Goal: Information Seeking & Learning: Learn about a topic

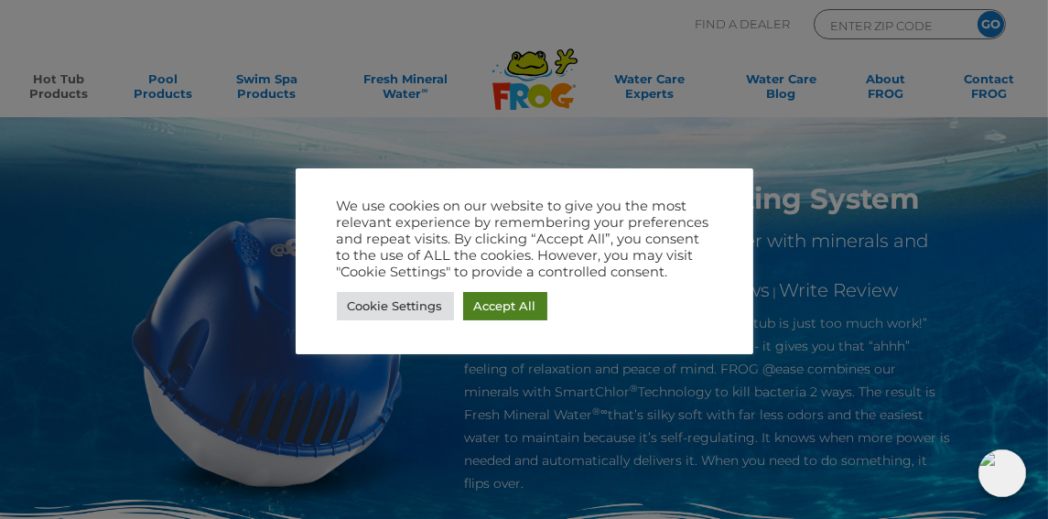
click at [508, 312] on link "Accept All" at bounding box center [505, 306] width 84 height 28
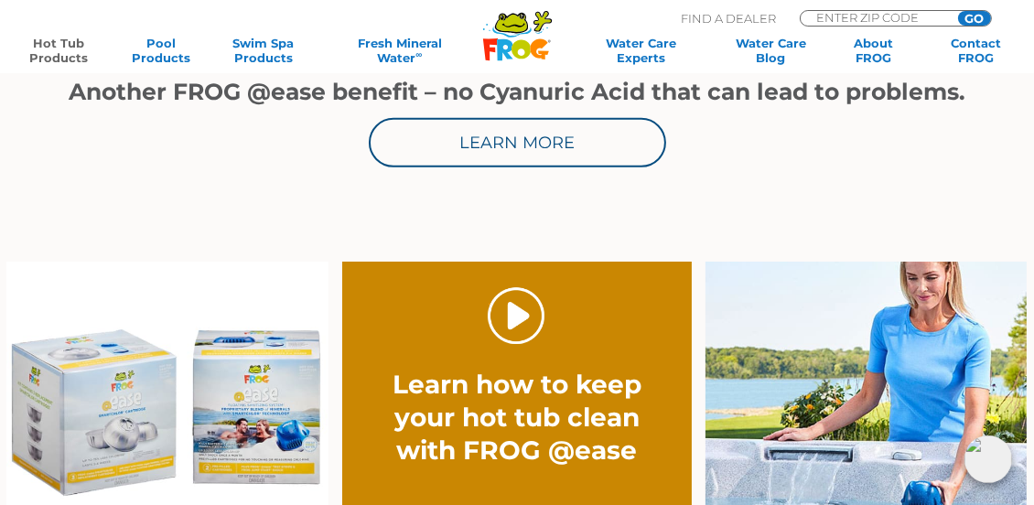
scroll to position [1098, 0]
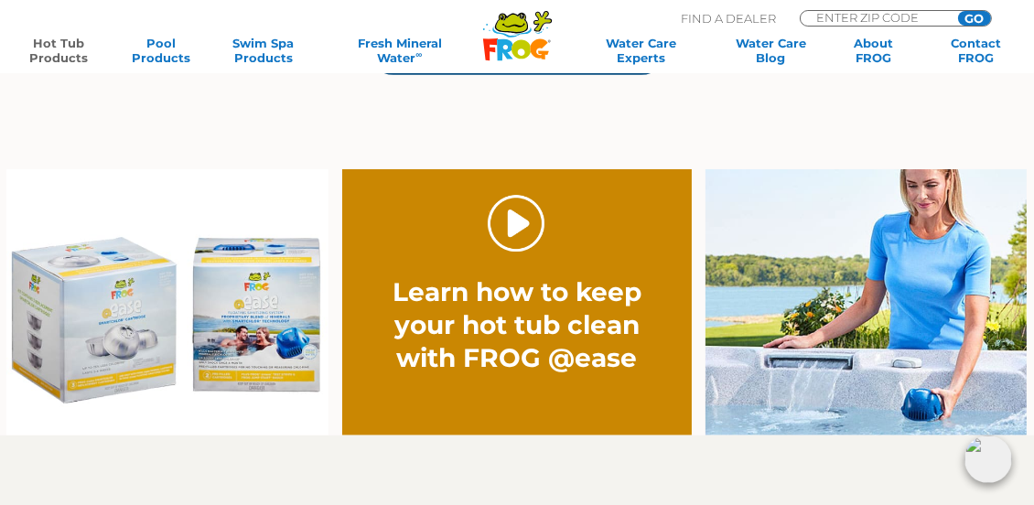
click at [527, 232] on link "." at bounding box center [517, 224] width 58 height 58
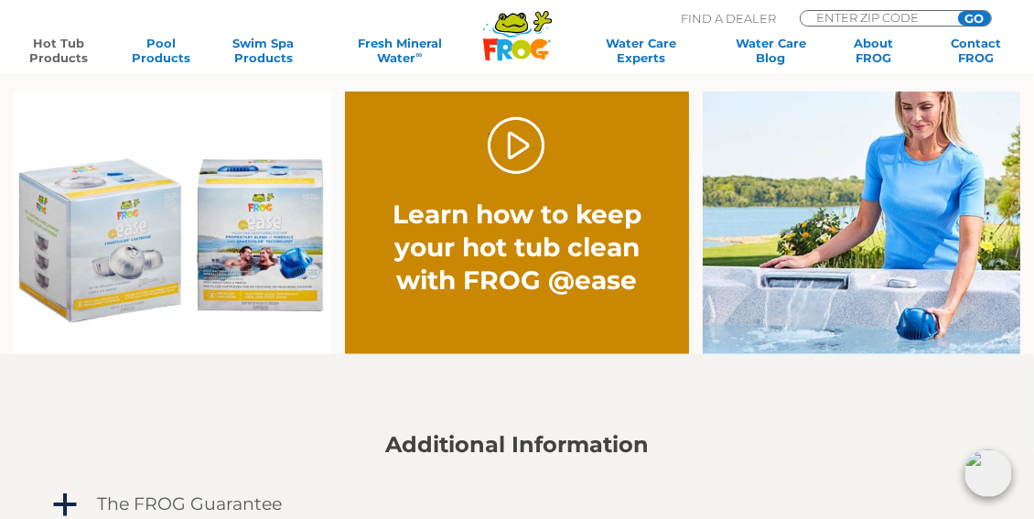
scroll to position [1190, 0]
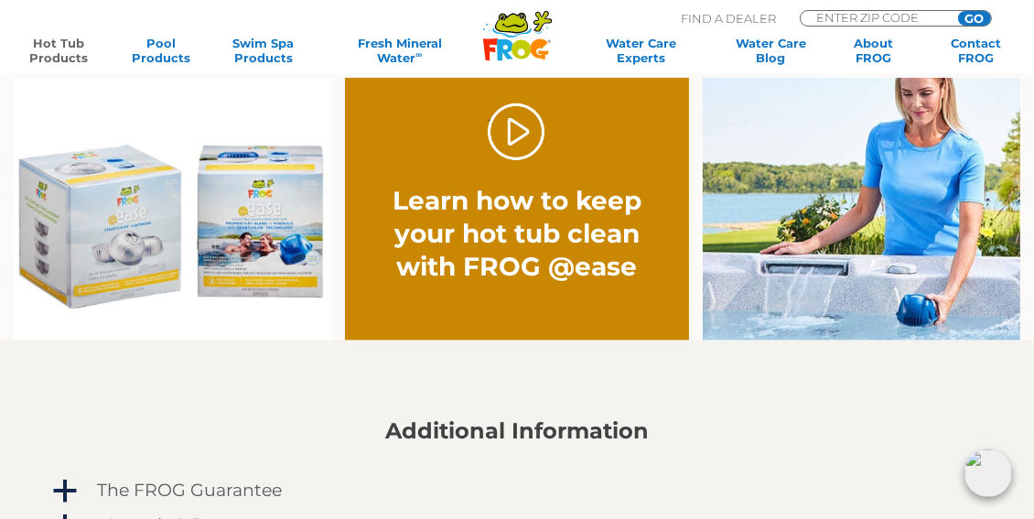
click at [931, 233] on img at bounding box center [862, 209] width 318 height 263
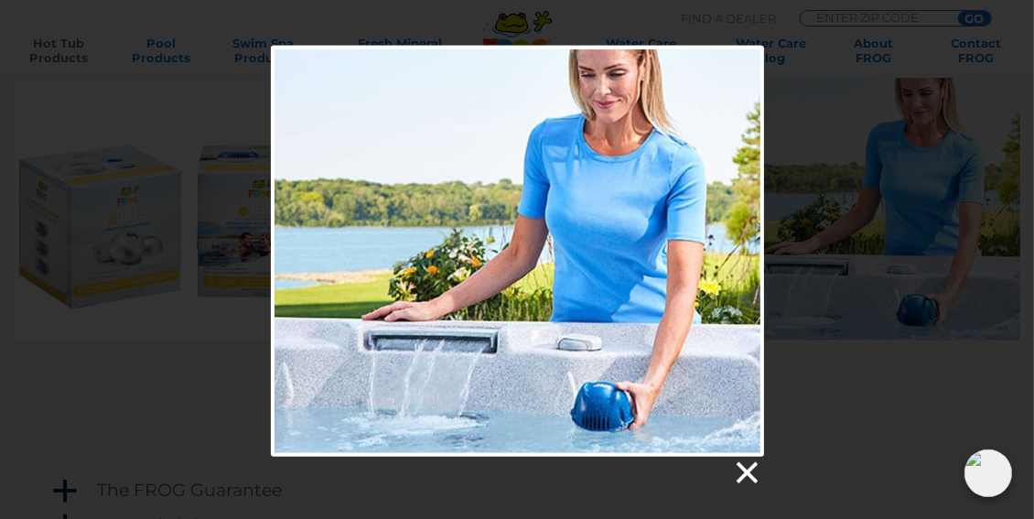
click at [746, 472] on link at bounding box center [745, 472] width 27 height 27
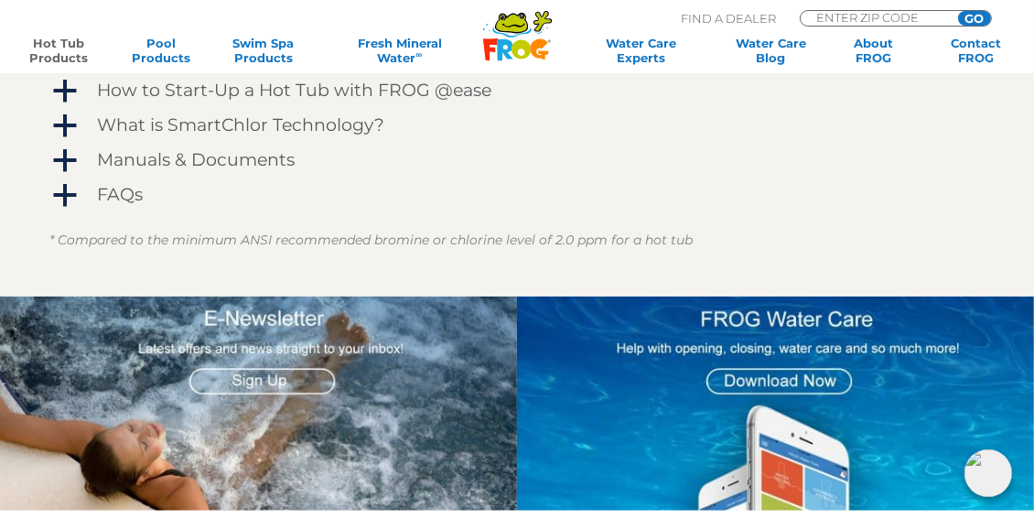
scroll to position [1831, 0]
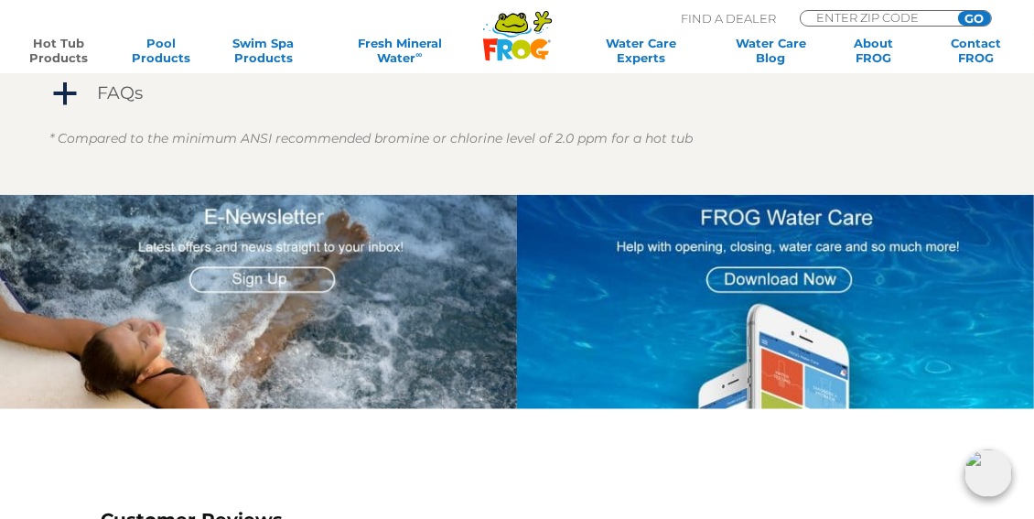
click at [824, 284] on img at bounding box center [775, 302] width 517 height 214
